Goal: Task Accomplishment & Management: Complete application form

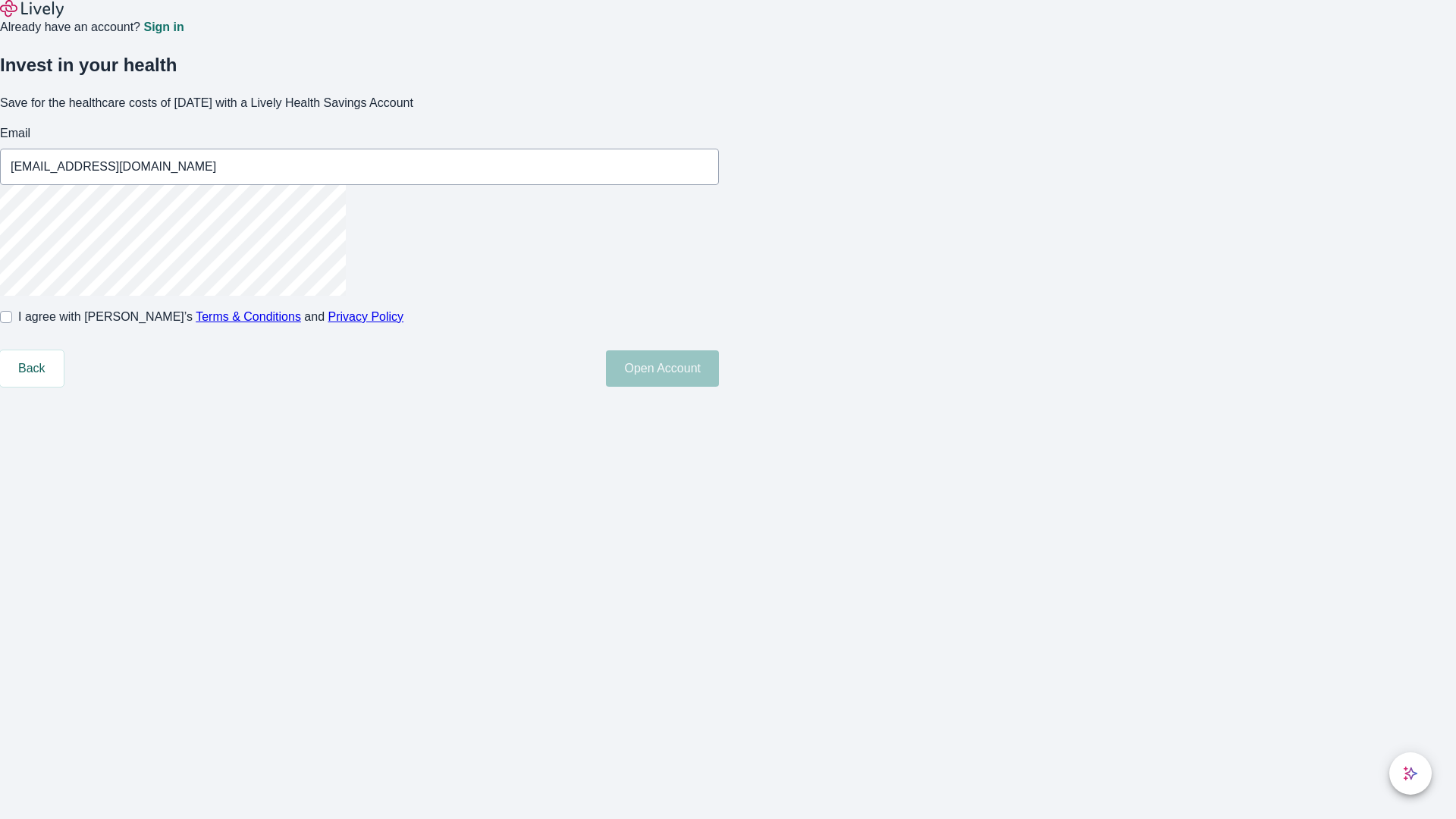
click at [13, 323] on input "I agree with Lively’s Terms & Conditions and Privacy Policy" at bounding box center [6, 317] width 13 height 13
checkbox input "true"
click at [719, 387] on button "Open Account" at bounding box center [662, 368] width 113 height 37
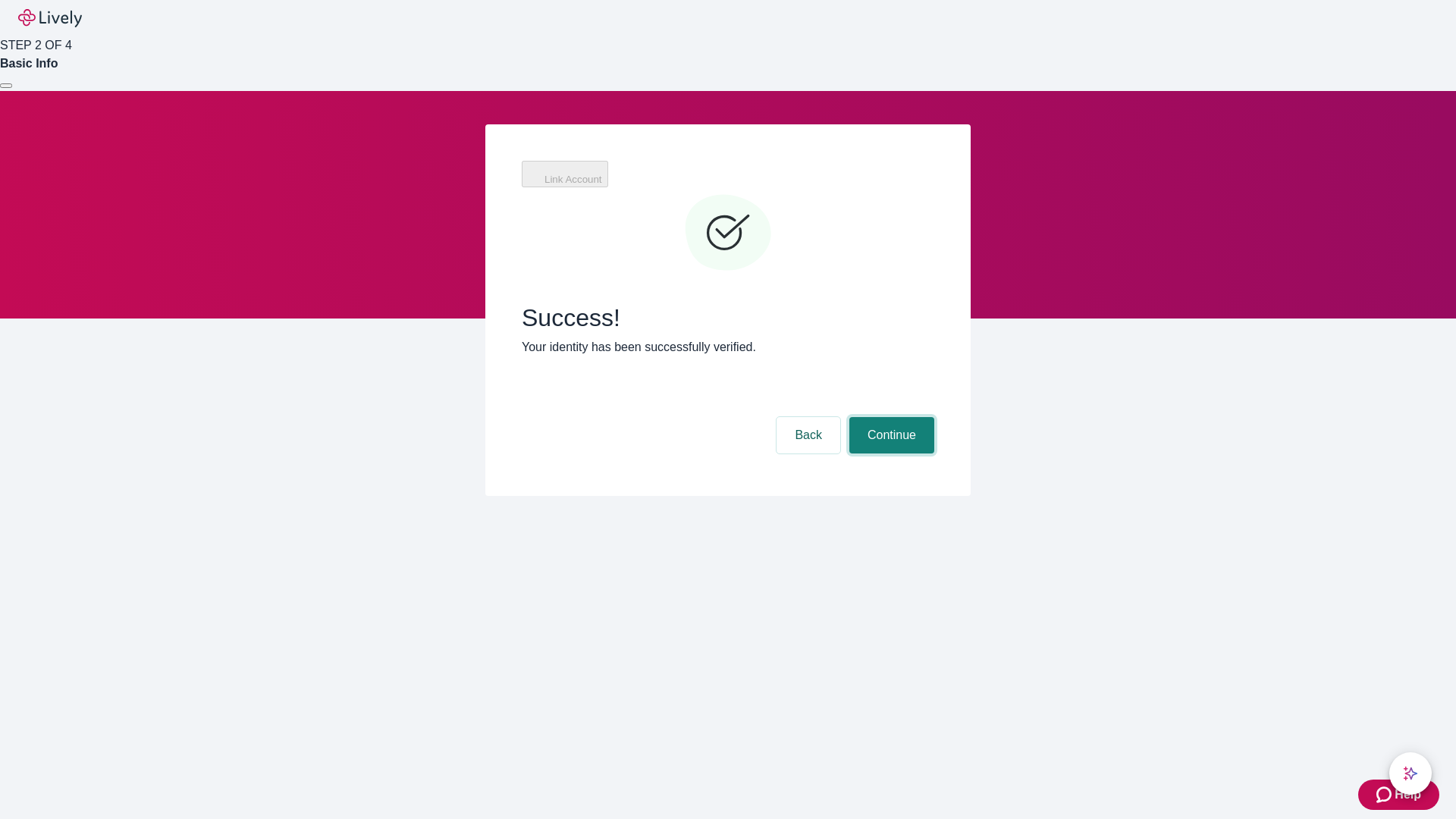
click at [890, 417] on button "Continue" at bounding box center [892, 435] width 85 height 37
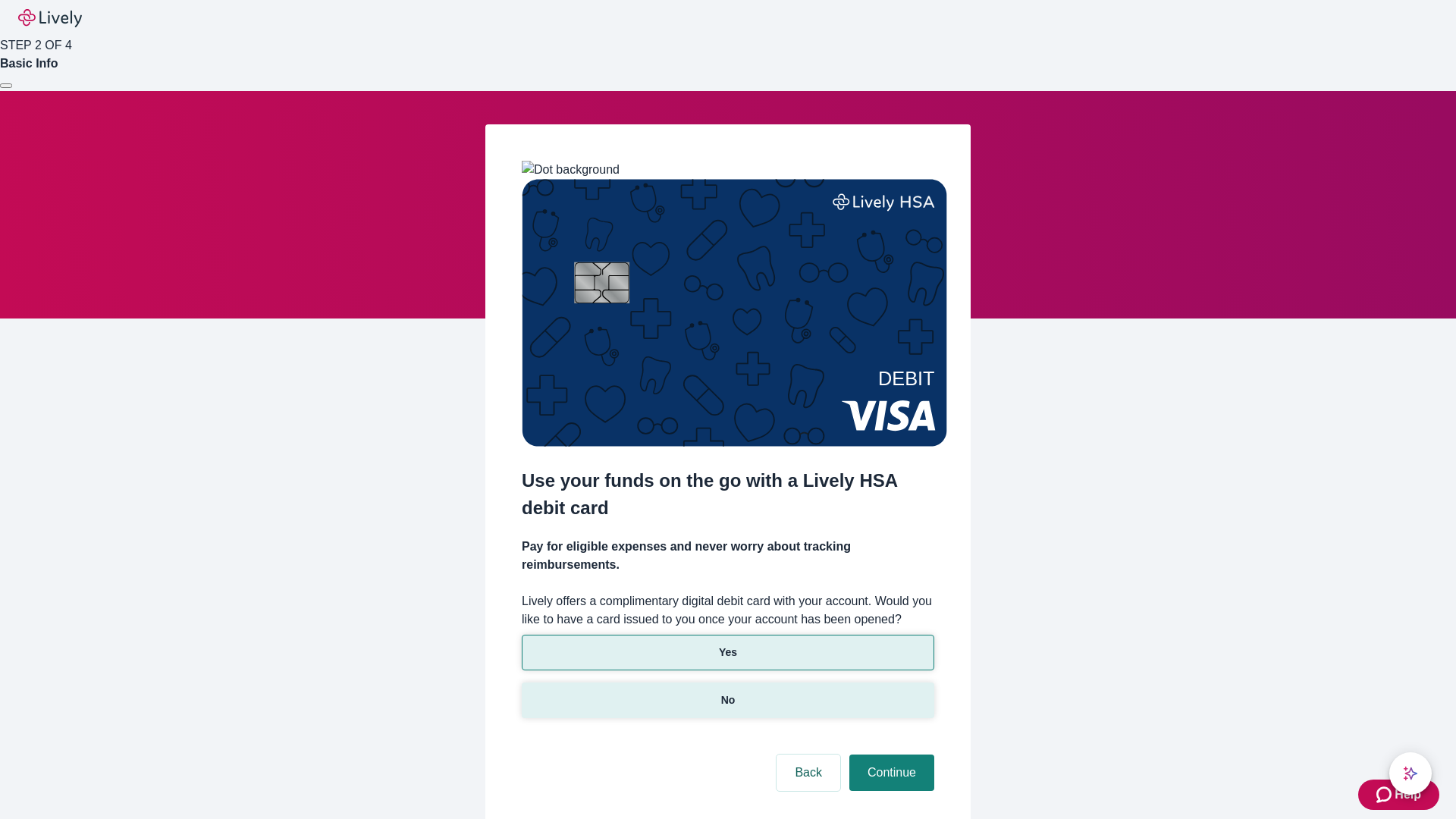
click at [727, 693] on p "No" at bounding box center [728, 701] width 14 height 16
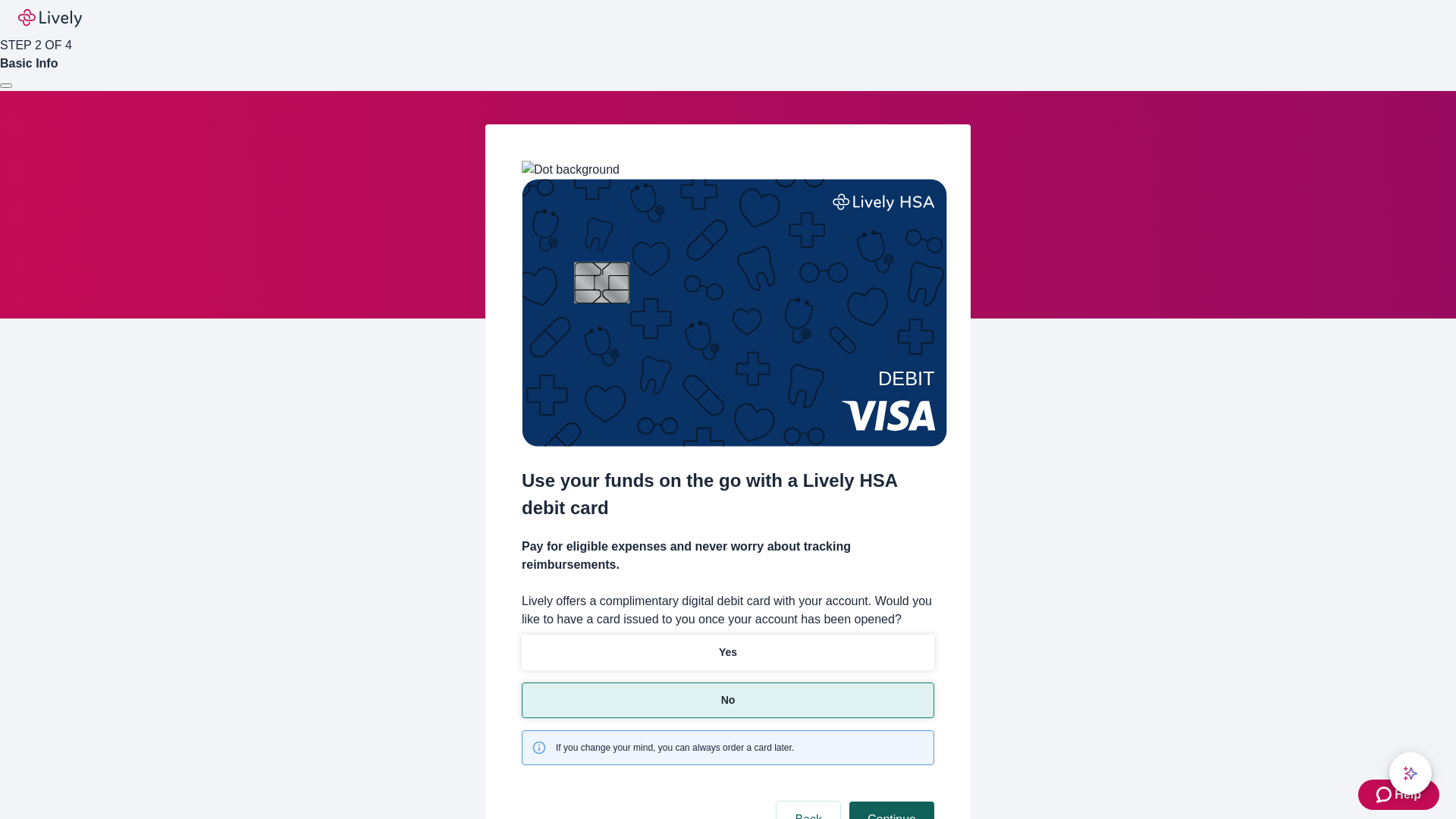
click at [890, 801] on button "Continue" at bounding box center [892, 819] width 85 height 37
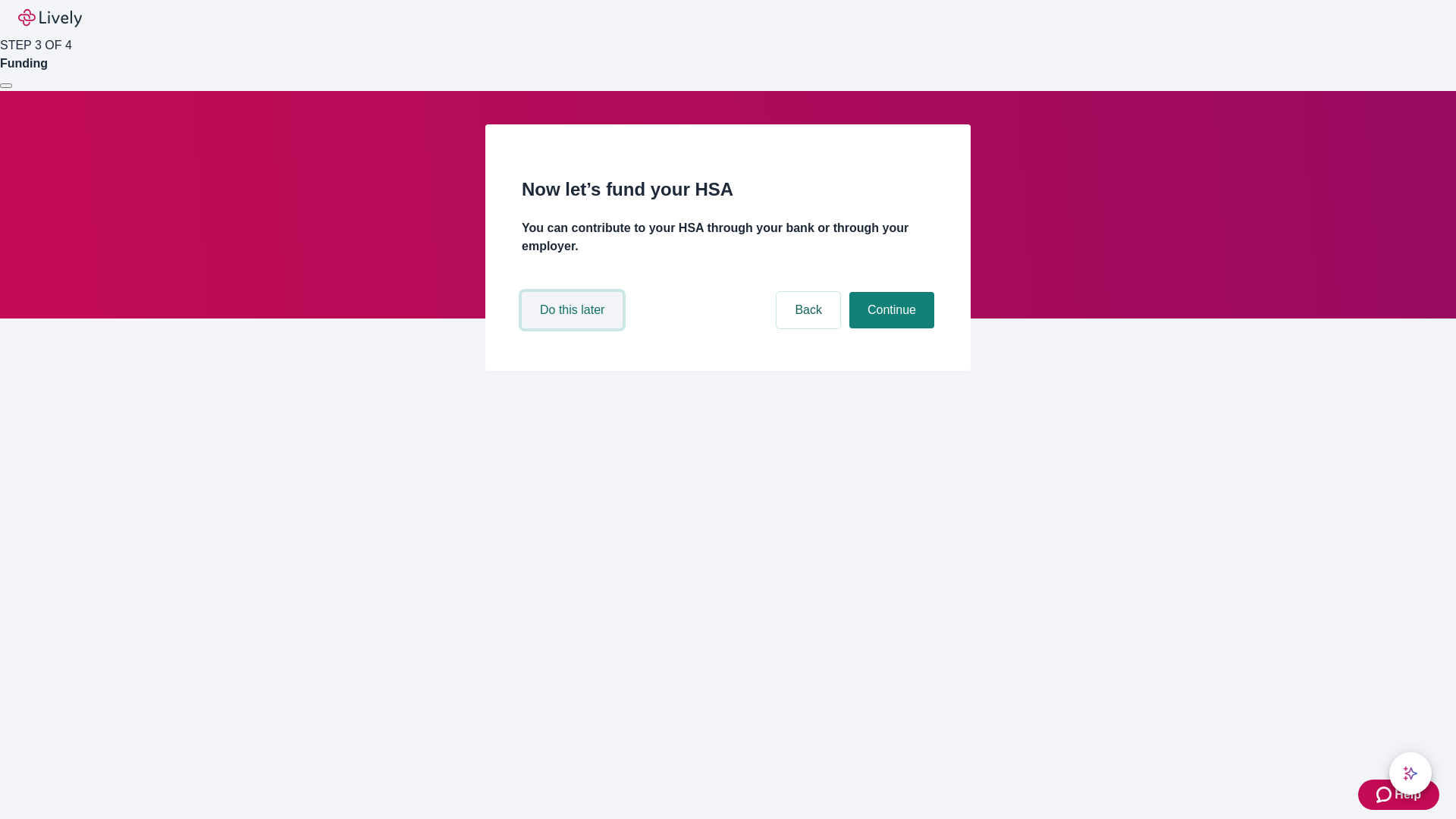
click at [574, 328] on button "Do this later" at bounding box center [572, 310] width 101 height 37
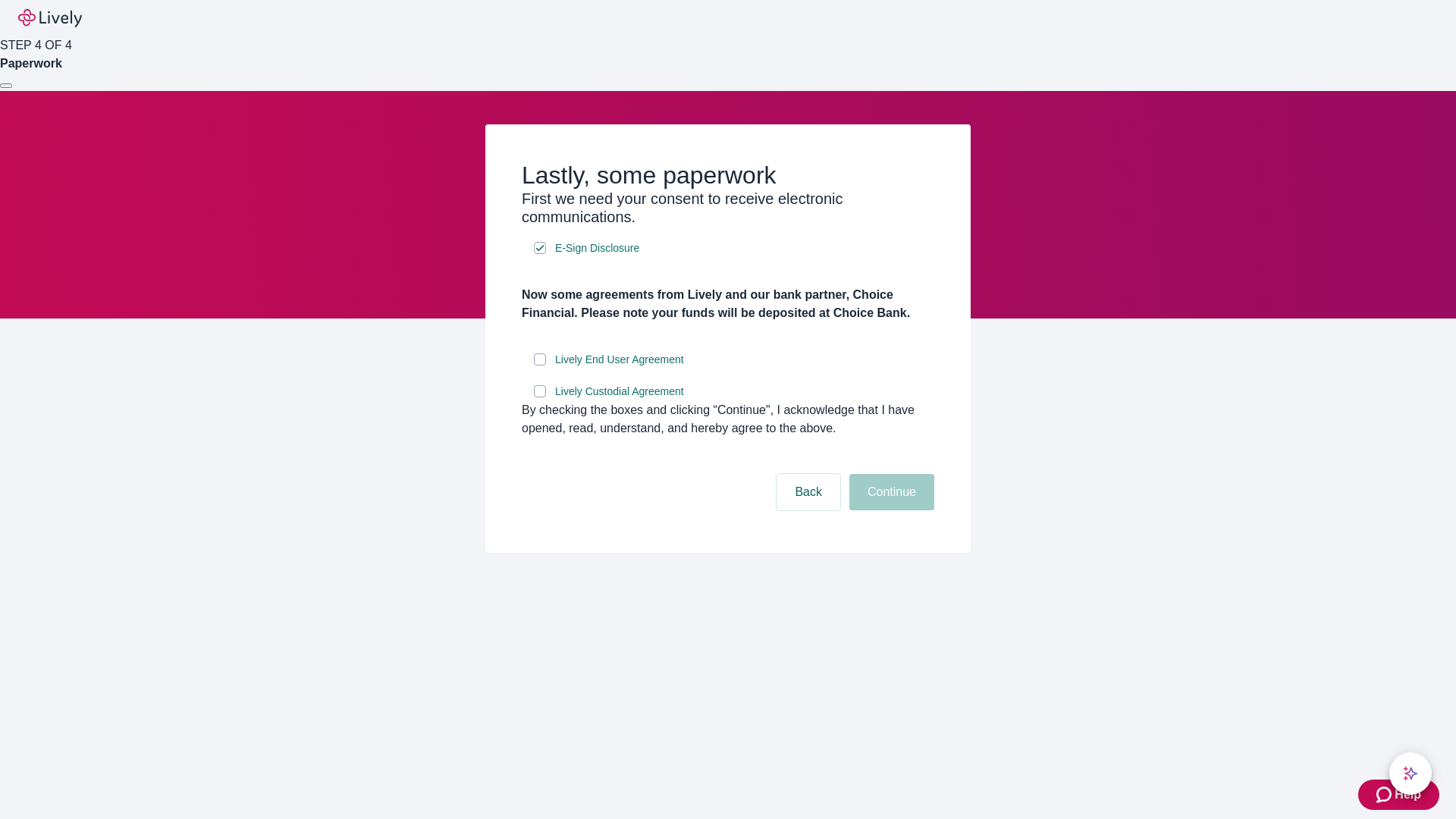
click at [539, 366] on input "Lively End User Agreement" at bounding box center [540, 359] width 13 height 13
checkbox input "true"
click at [539, 397] on input "Lively Custodial Agreement" at bounding box center [540, 392] width 13 height 13
checkbox input "true"
click at [890, 510] on button "Continue" at bounding box center [892, 492] width 85 height 37
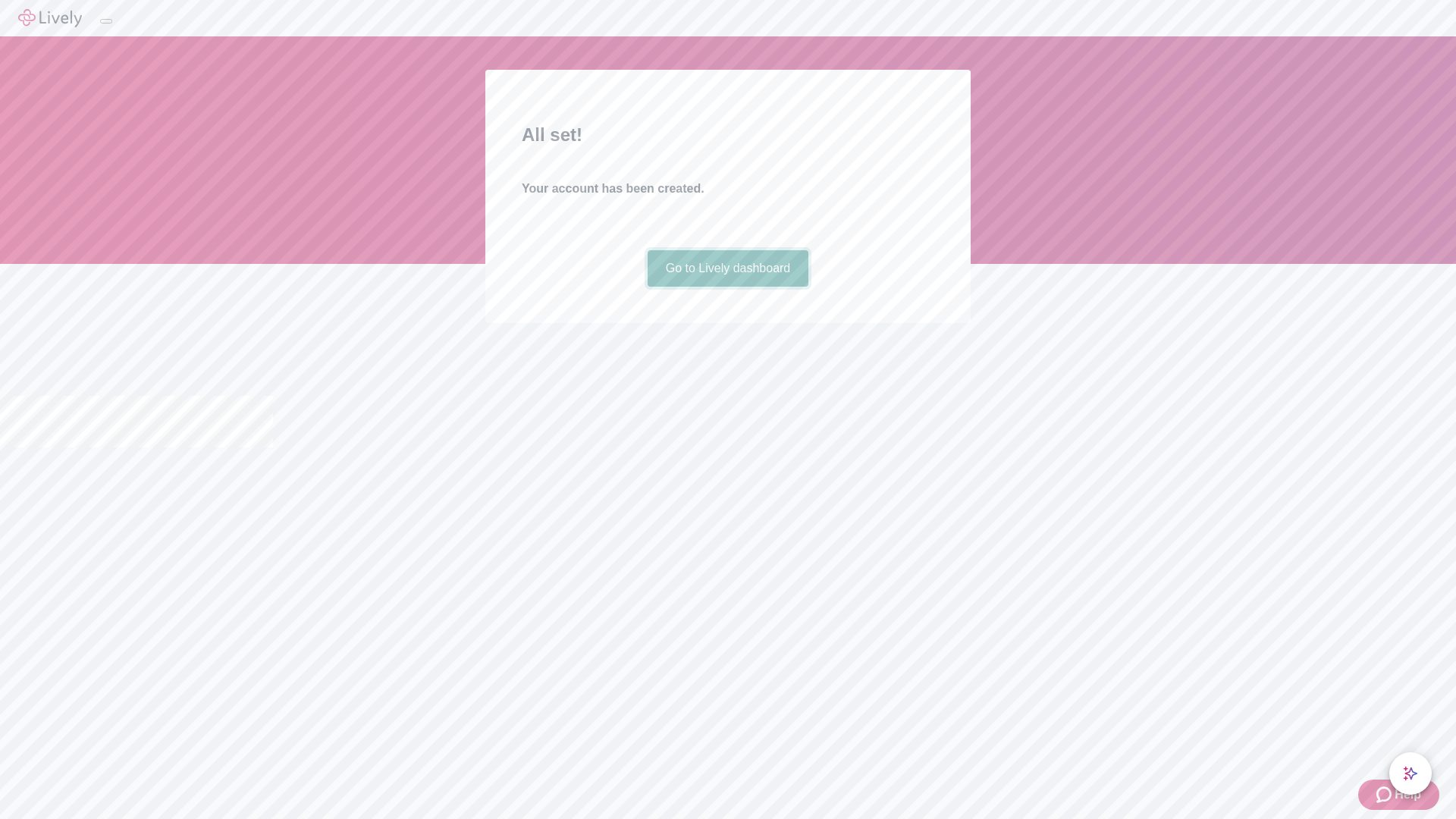
click at [727, 287] on link "Go to Lively dashboard" at bounding box center [728, 268] width 161 height 37
